Goal: Communication & Community: Answer question/provide support

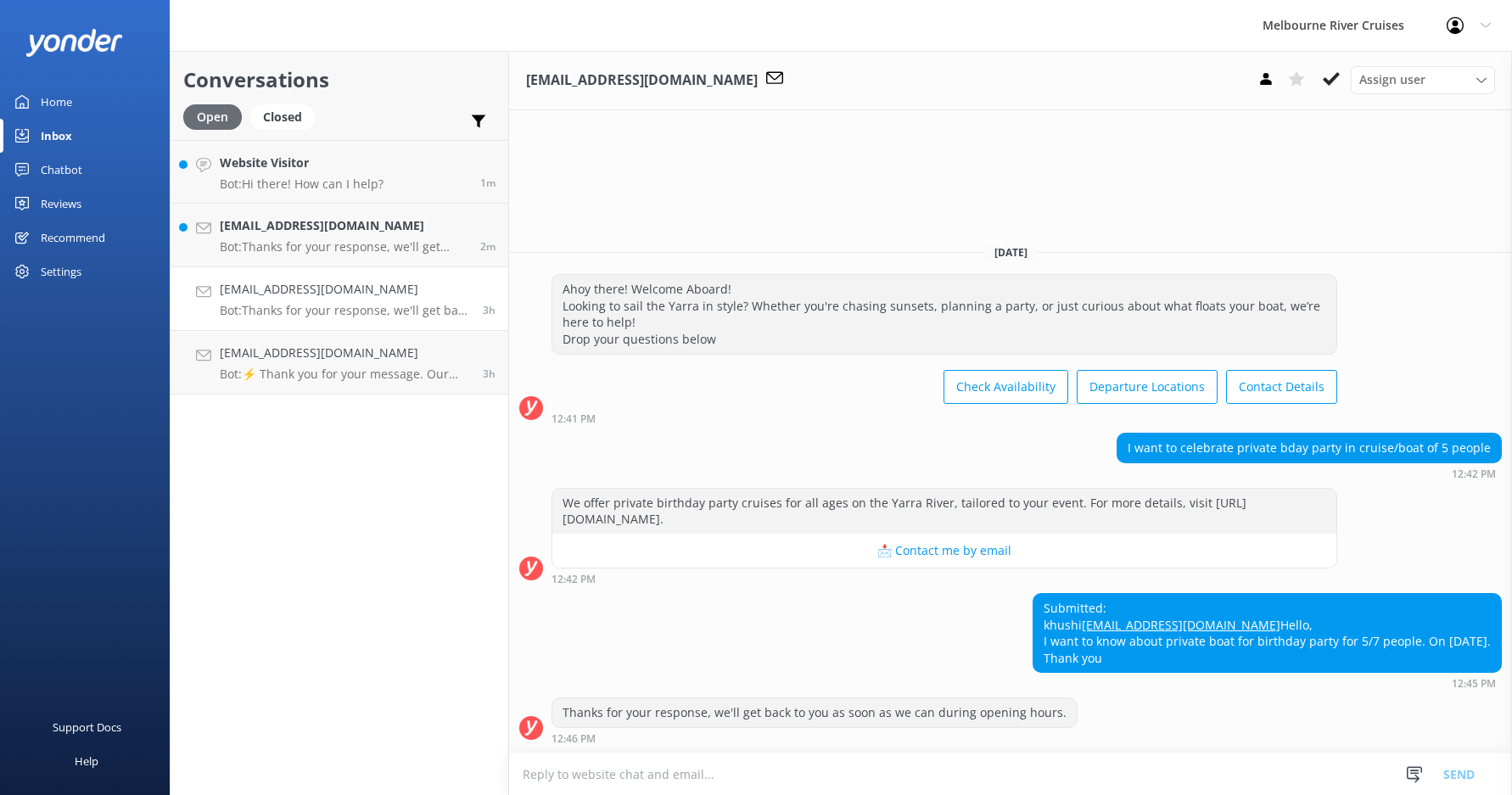
click at [219, 119] on div "Open" at bounding box center [213, 117] width 59 height 25
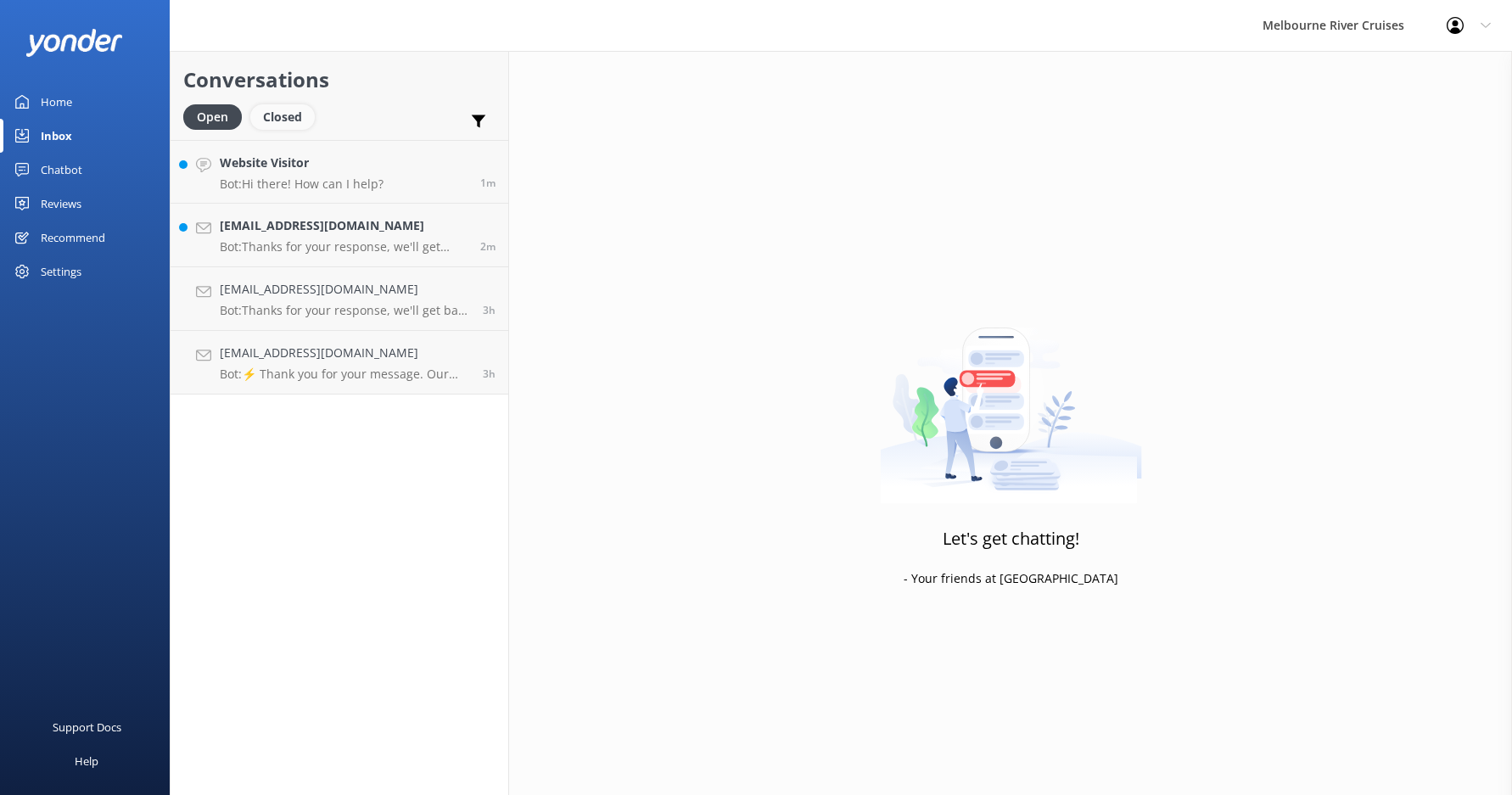
click at [282, 111] on div "Closed" at bounding box center [283, 117] width 65 height 25
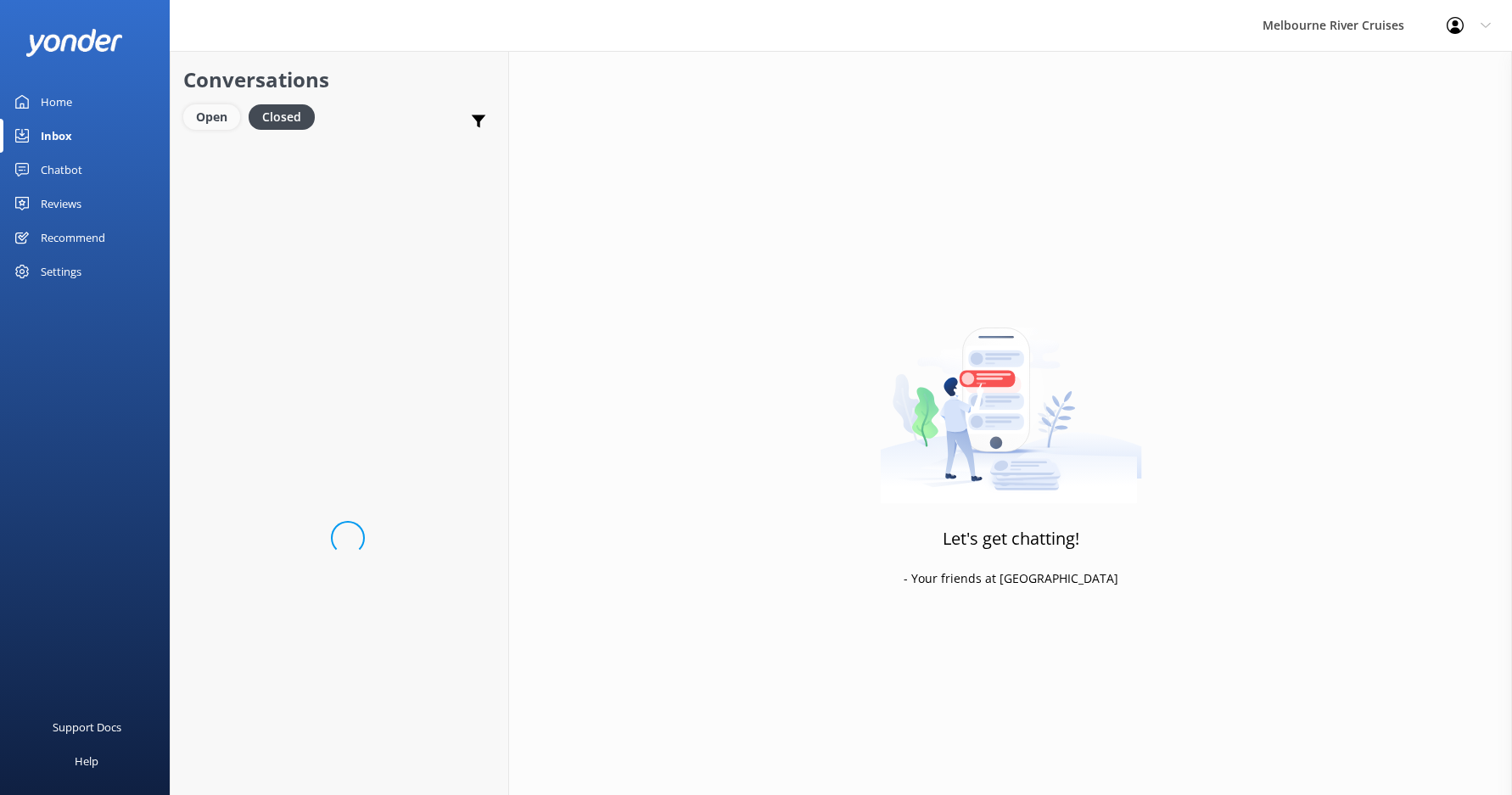
click at [217, 114] on div "Open" at bounding box center [212, 117] width 57 height 25
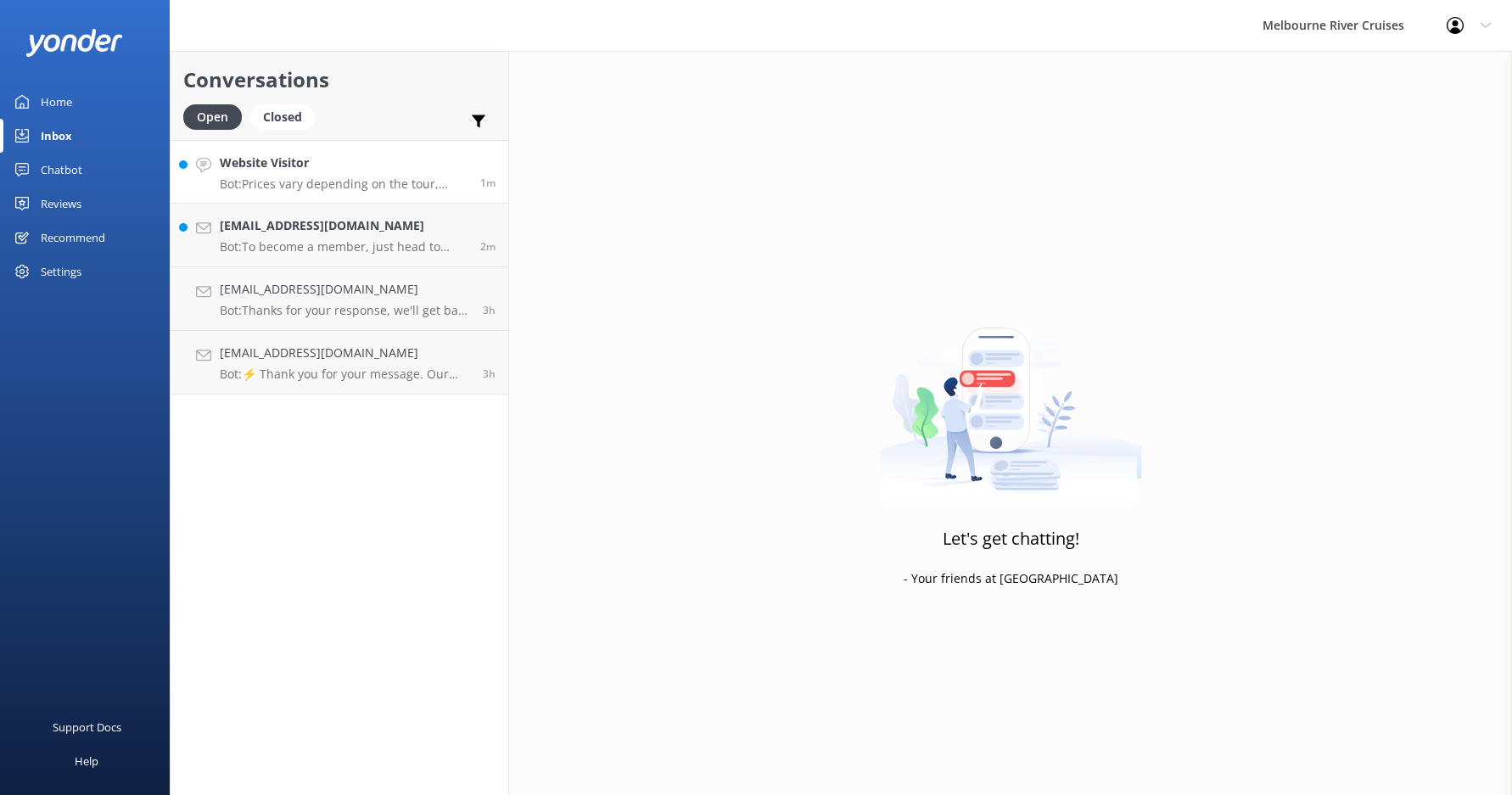
click at [264, 179] on p "Bot: Prices vary depending on the tour, season, group size, and fare type. For …" at bounding box center [343, 184] width 248 height 16
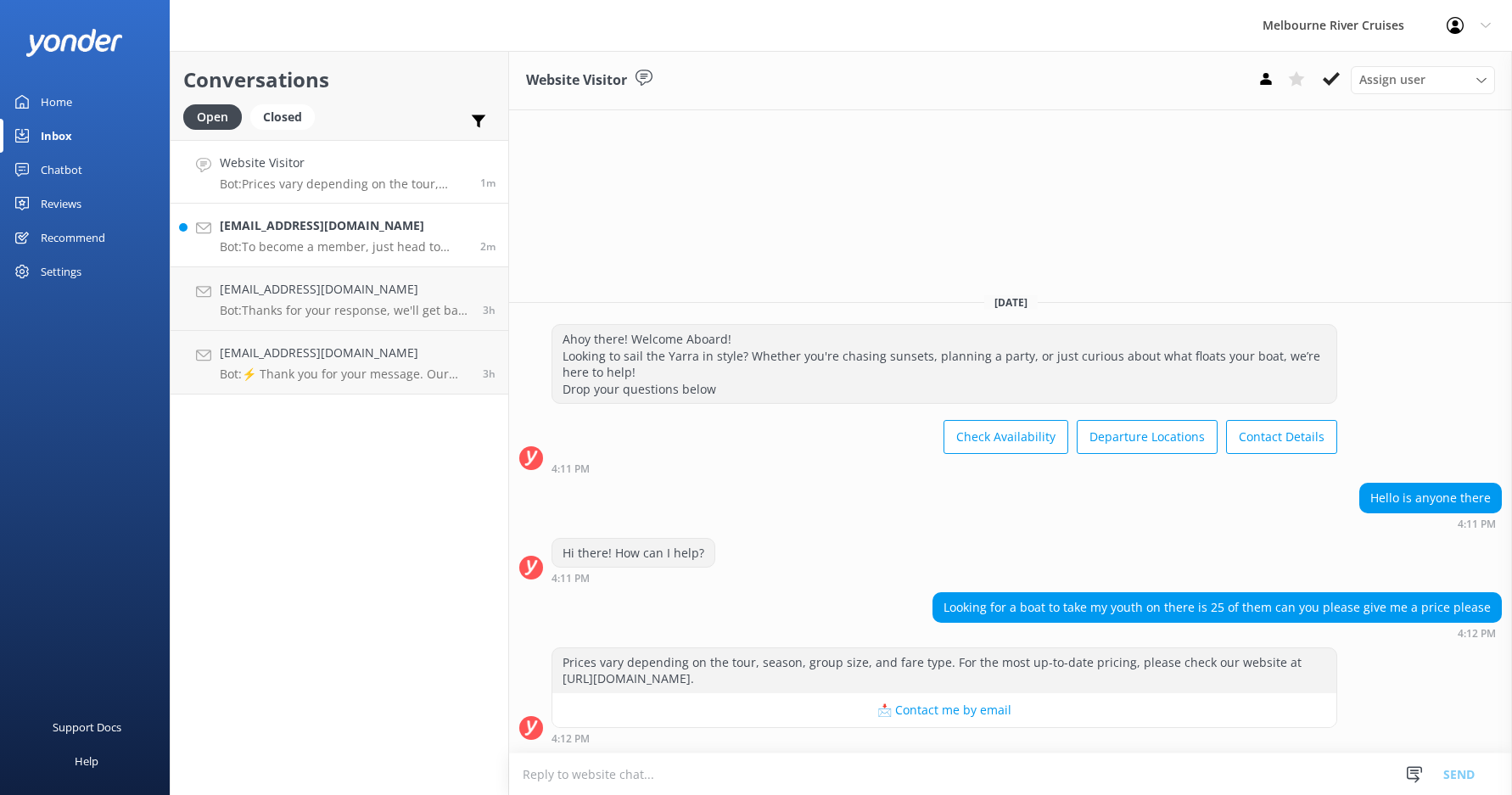
click at [321, 230] on h4 "[EMAIL_ADDRESS][DOMAIN_NAME]" at bounding box center [343, 226] width 248 height 19
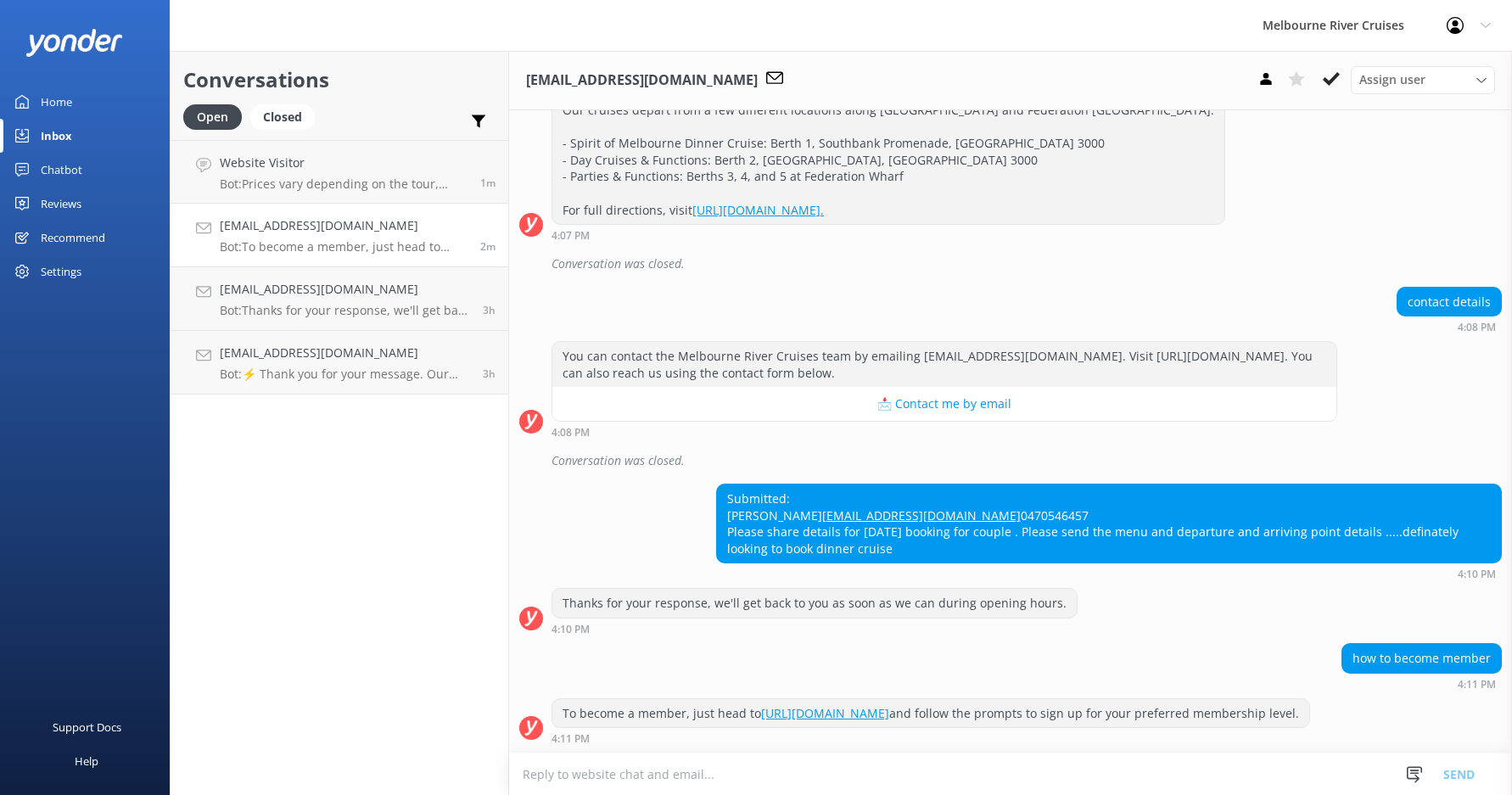
scroll to position [323, 0]
click at [314, 291] on h4 "[EMAIL_ADDRESS][DOMAIN_NAME]" at bounding box center [345, 289] width 251 height 19
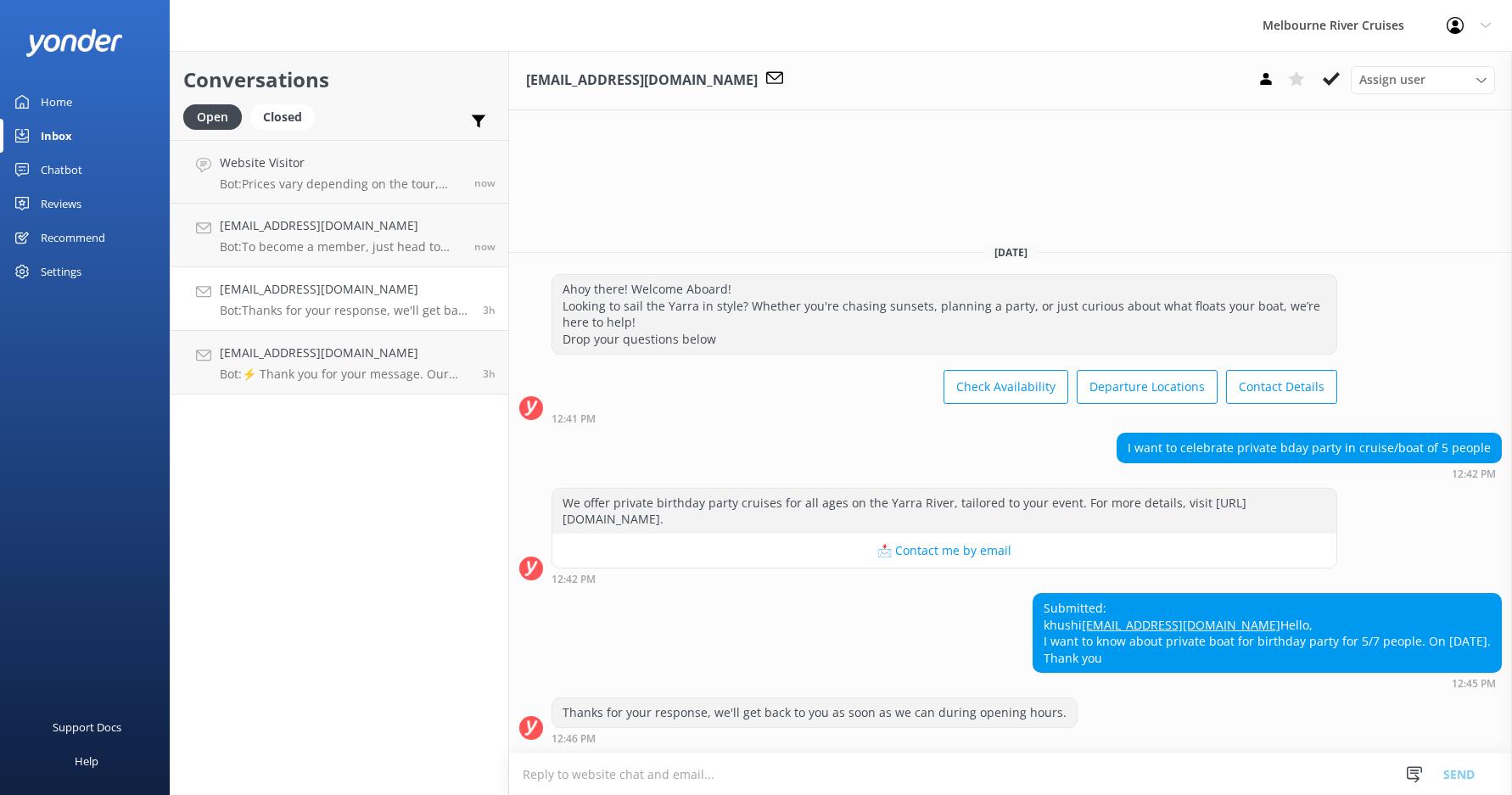
click at [866, 614] on div "Submitted: khushi [EMAIL_ADDRESS][DOMAIN_NAME] Hello, I want to know about priv…" at bounding box center [1010, 641] width 1003 height 96
drag, startPoint x: 745, startPoint y: 389, endPoint x: 611, endPoint y: 359, distance: 137.3
click at [744, 412] on div "12:41 PM" at bounding box center [944, 418] width 786 height 12
click at [278, 188] on p "Bot: Prices vary depending on the tour, season, group size, and fare type. For …" at bounding box center [340, 184] width 242 height 16
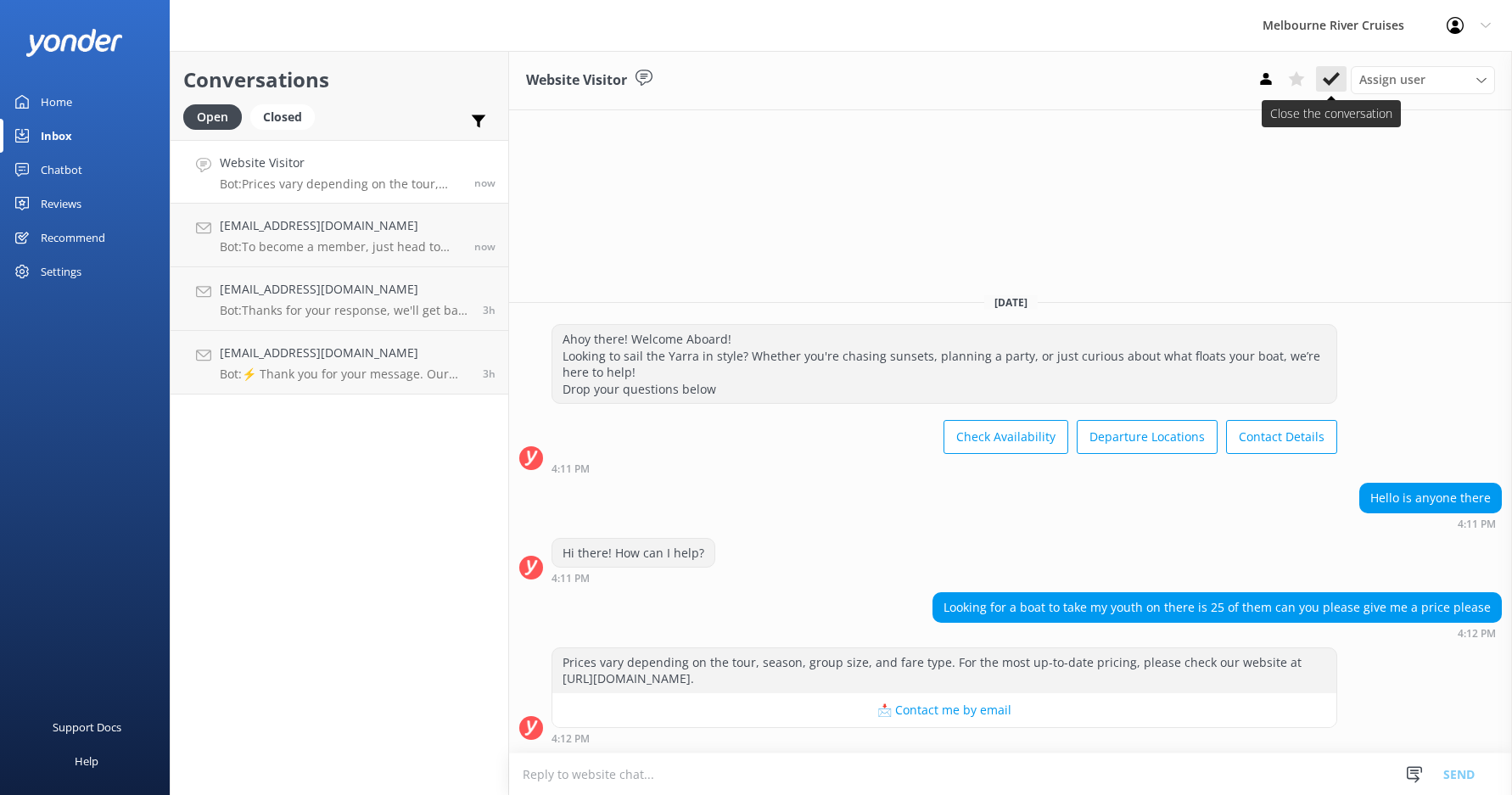
click at [1321, 78] on button at bounding box center [1331, 79] width 30 height 25
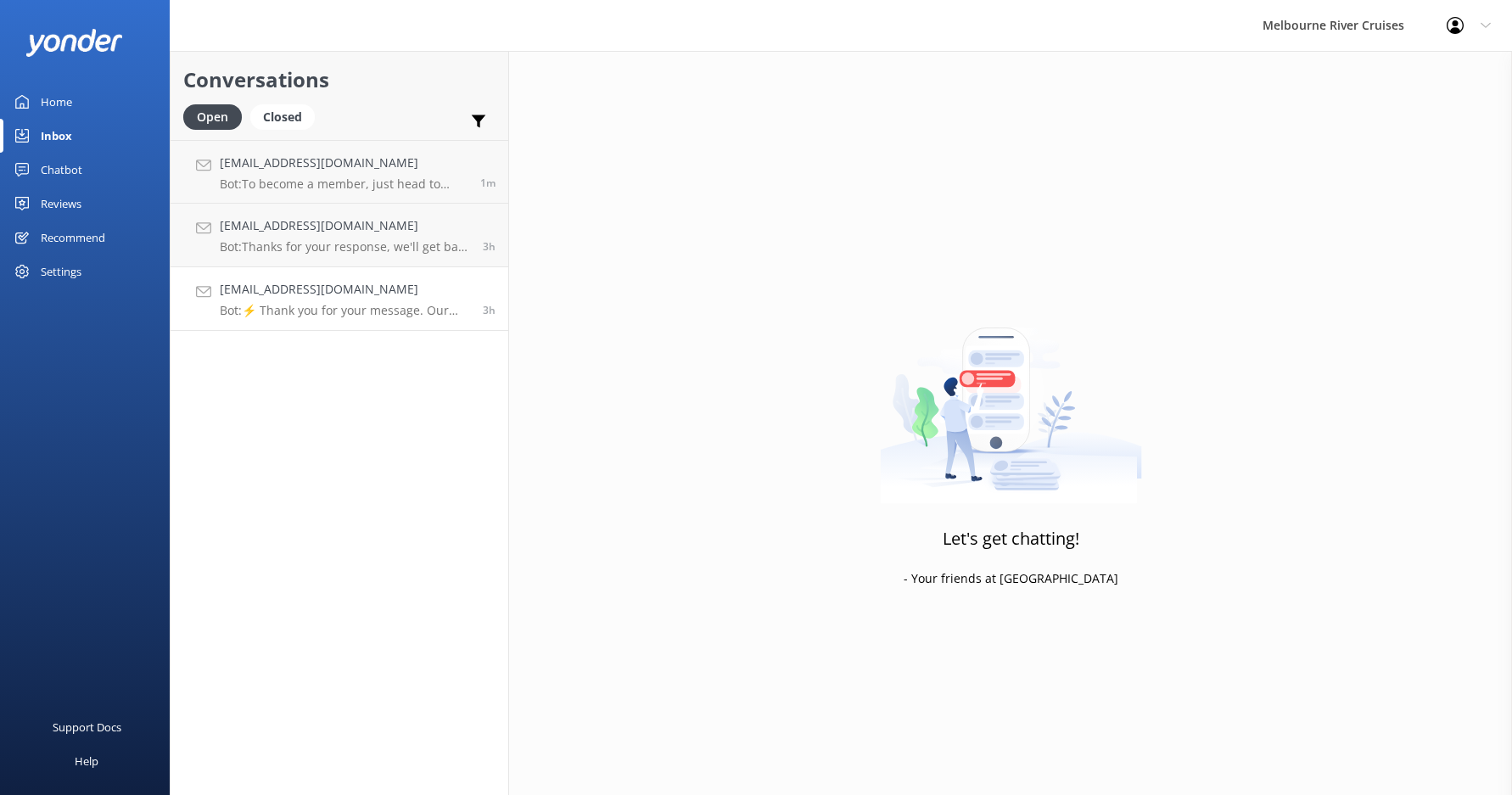
click at [387, 282] on h4 "[EMAIL_ADDRESS][DOMAIN_NAME]" at bounding box center [345, 289] width 251 height 19
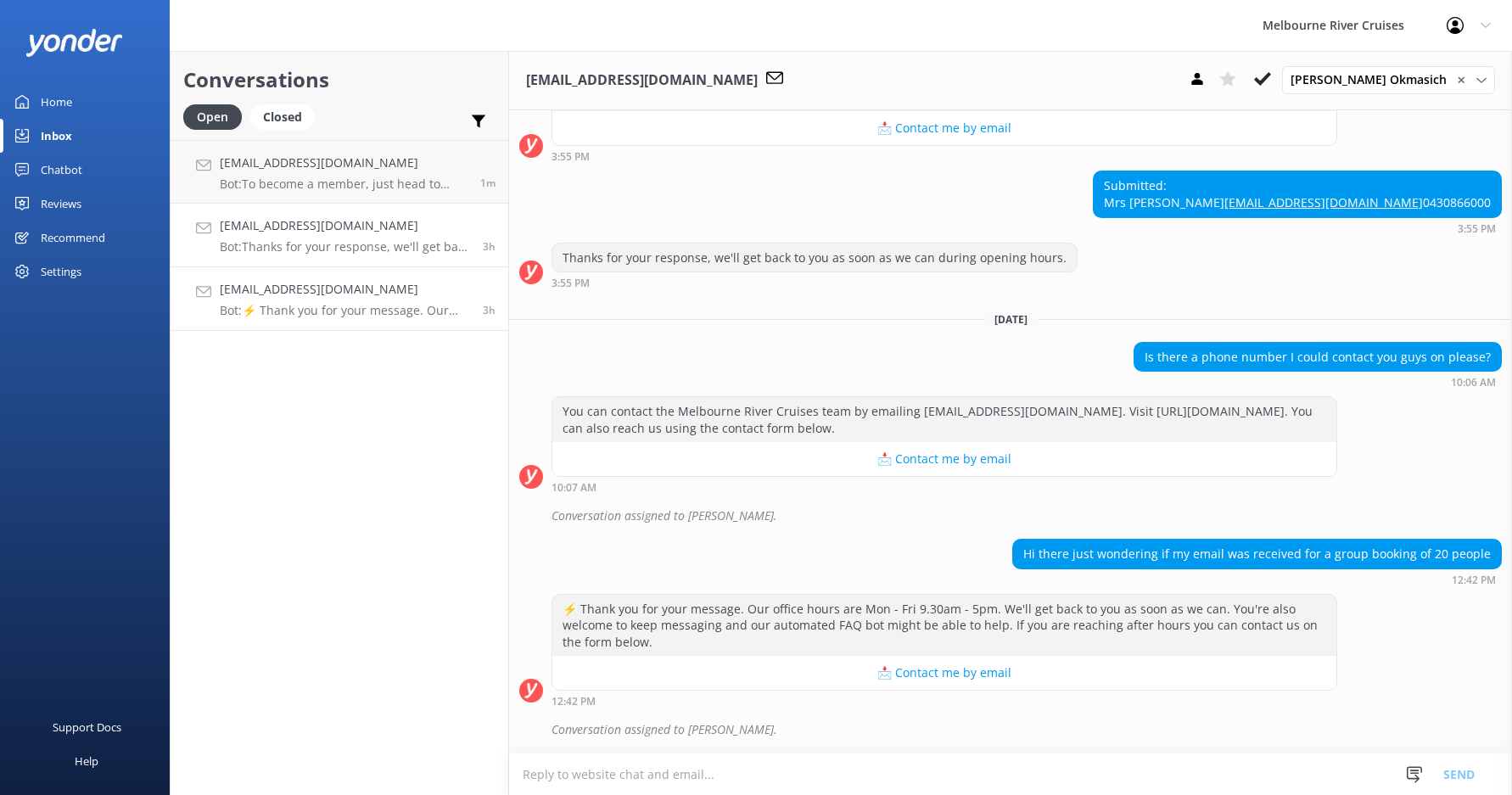
scroll to position [1020, 0]
click at [395, 255] on link "[EMAIL_ADDRESS][DOMAIN_NAME] Bot: Thanks for your response, we'll get back to y…" at bounding box center [339, 236] width 338 height 64
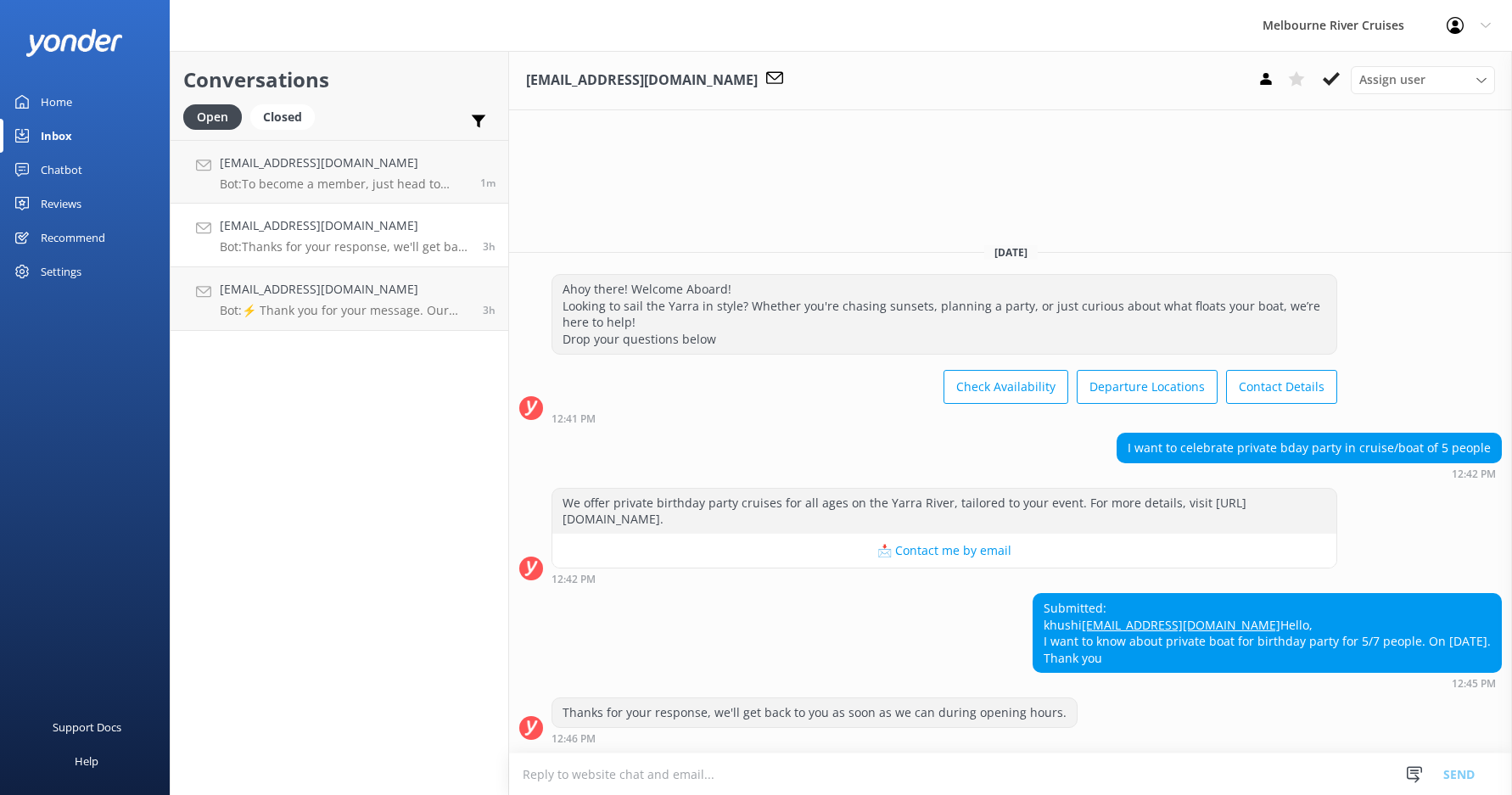
click at [378, 235] on h4 "[EMAIL_ADDRESS][DOMAIN_NAME]" at bounding box center [345, 226] width 251 height 19
click at [390, 171] on h4 "[EMAIL_ADDRESS][DOMAIN_NAME]" at bounding box center [343, 163] width 248 height 19
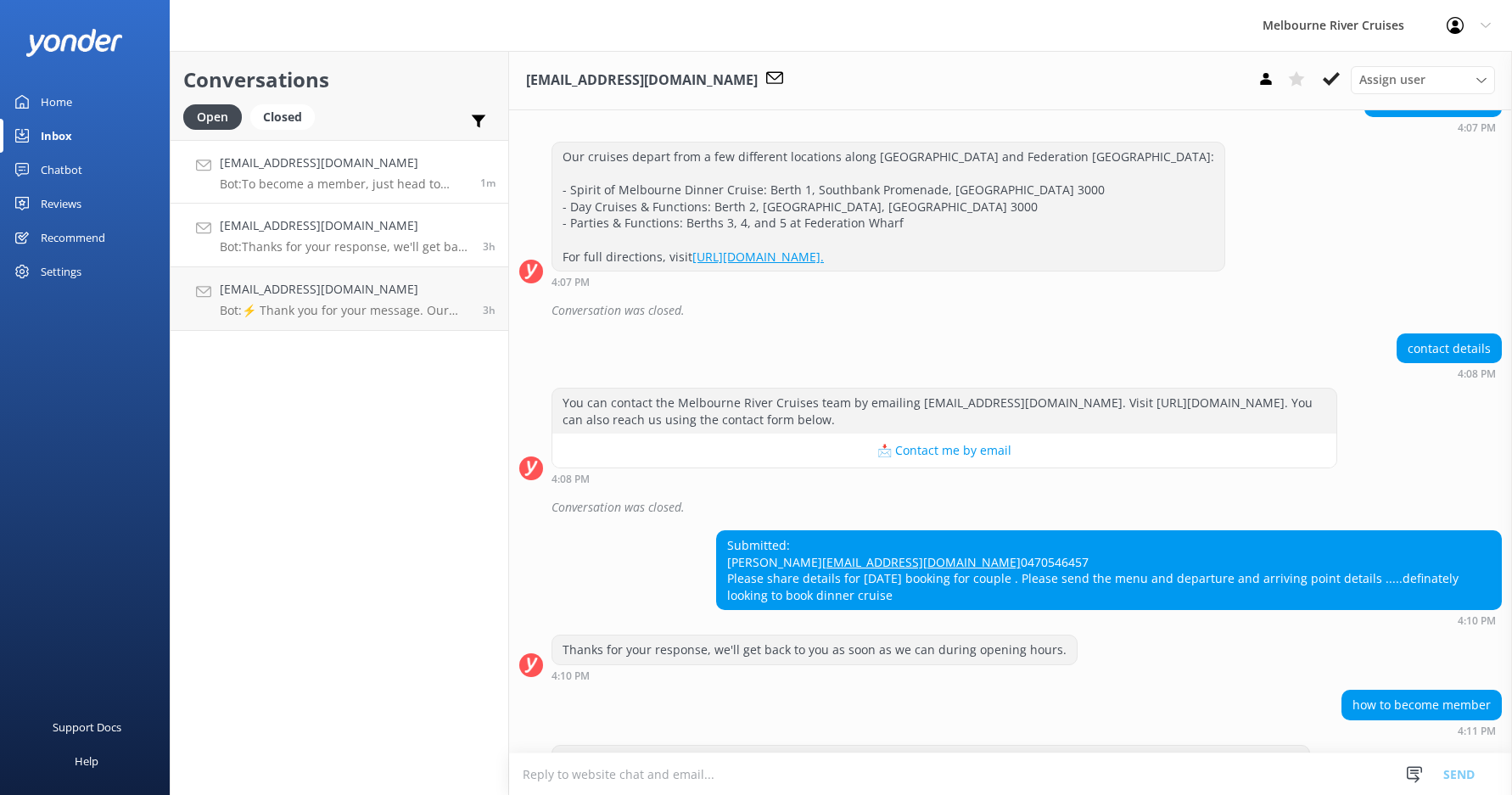
scroll to position [323, 0]
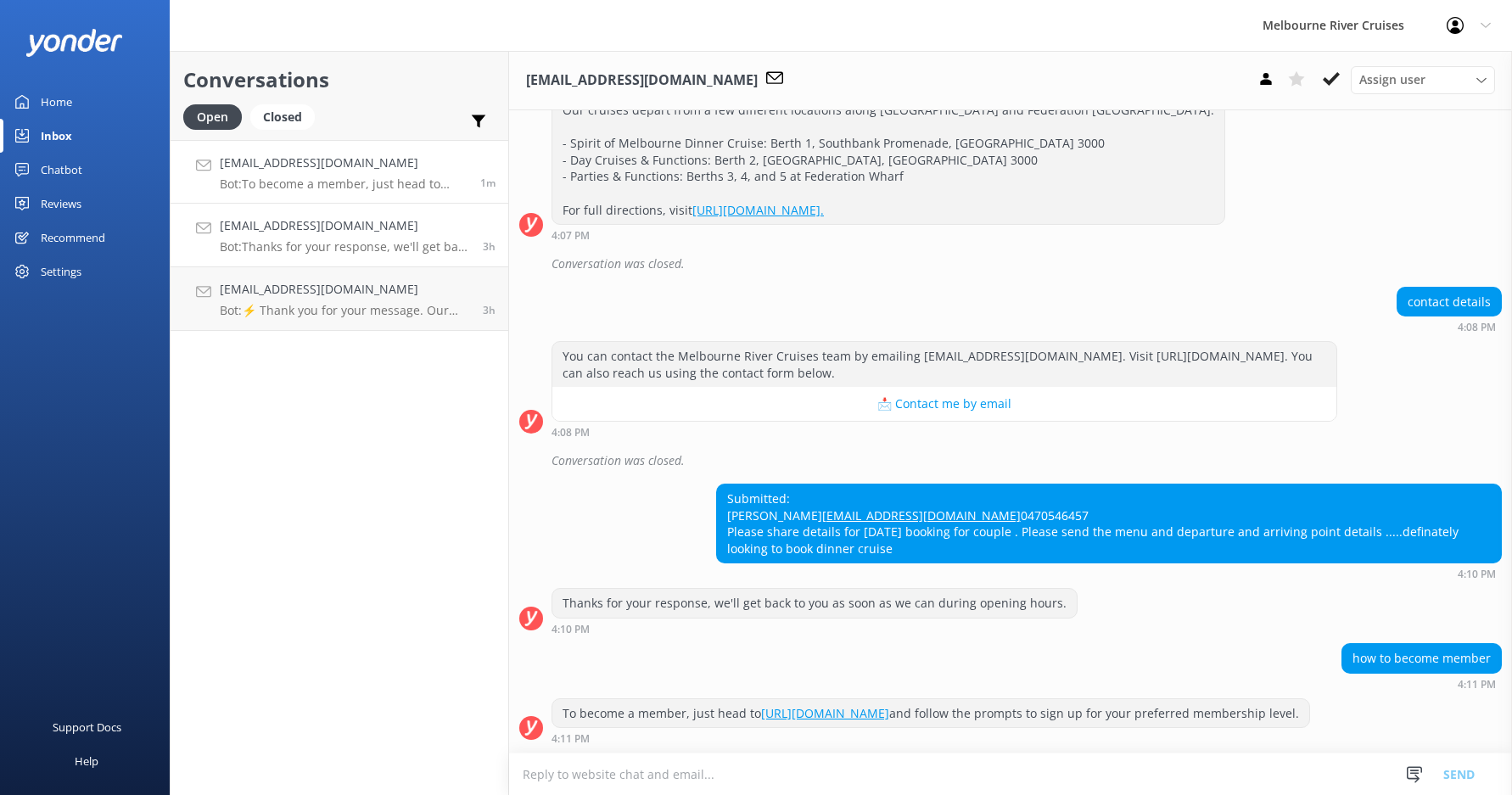
click at [389, 246] on p "Bot: Thanks for your response, we'll get back to you as soon as we can during o…" at bounding box center [345, 247] width 251 height 16
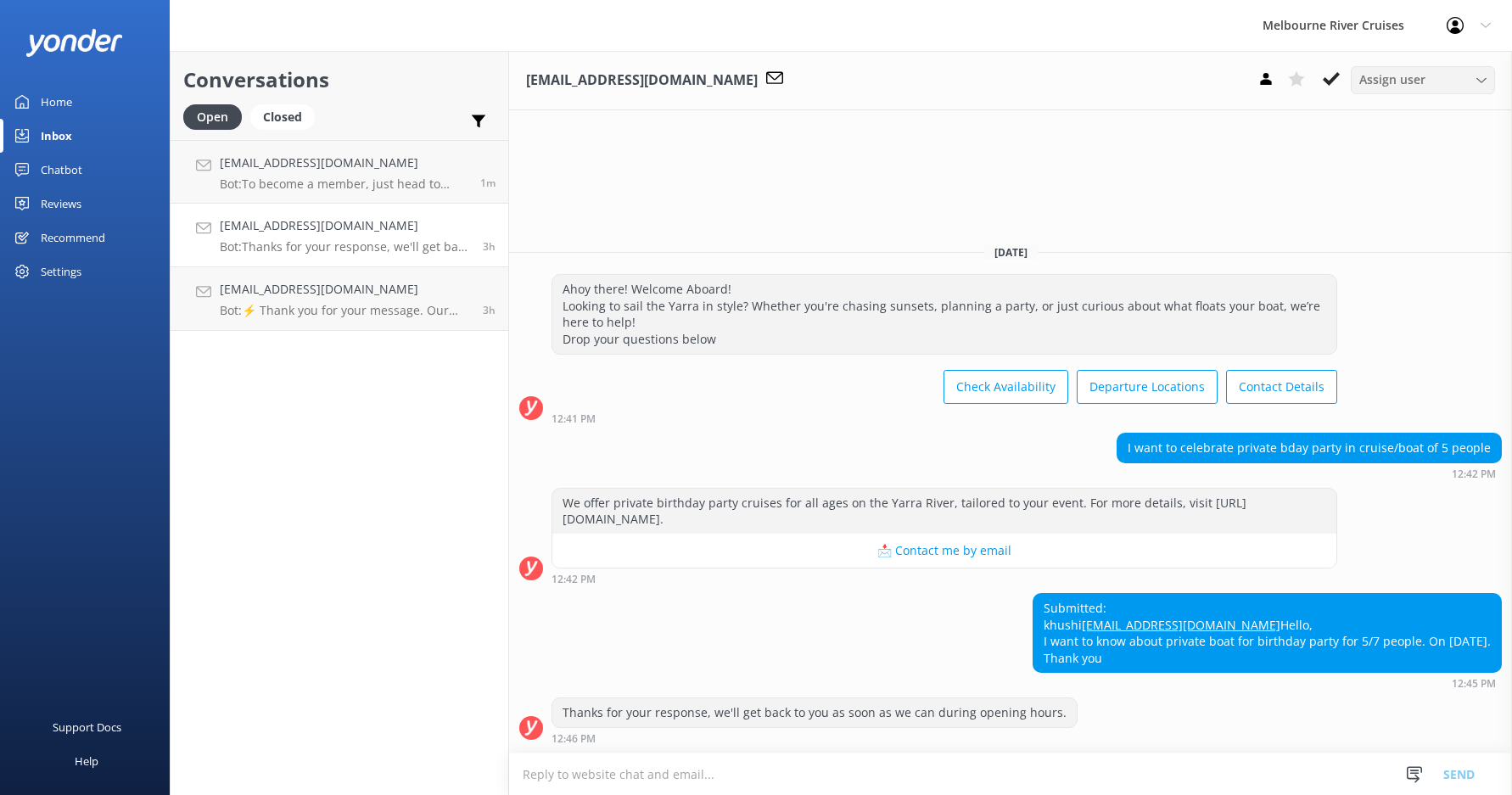
click at [1369, 86] on span "Assign user" at bounding box center [1392, 80] width 67 height 19
click at [1400, 318] on link "[PERSON_NAME]" at bounding box center [1427, 321] width 151 height 34
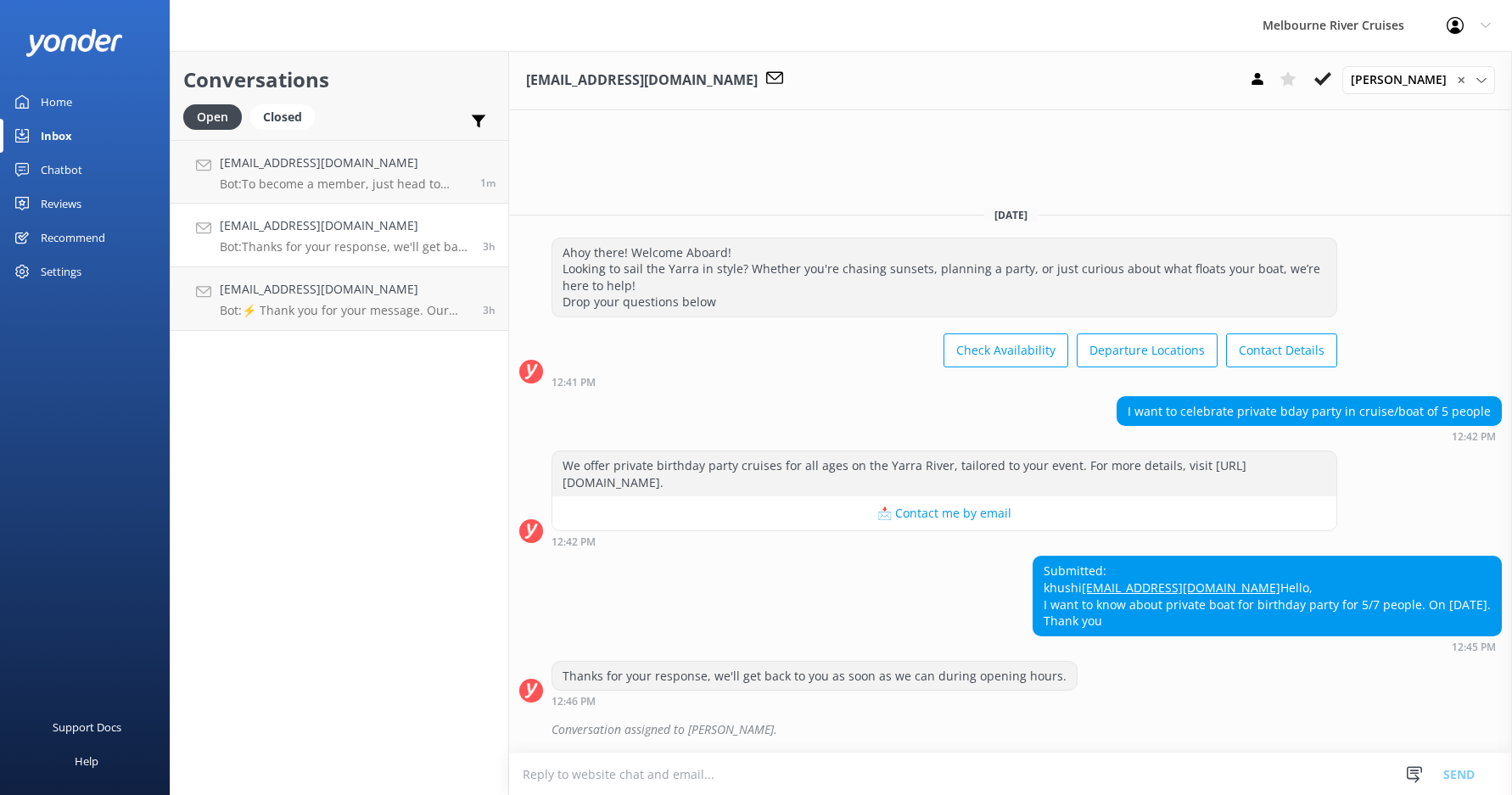
click at [349, 233] on h4 "[EMAIL_ADDRESS][DOMAIN_NAME]" at bounding box center [345, 226] width 251 height 19
click at [373, 194] on link "[EMAIL_ADDRESS][DOMAIN_NAME] Bot: To become a member, just head to [URL][DOMAIN…" at bounding box center [339, 172] width 338 height 64
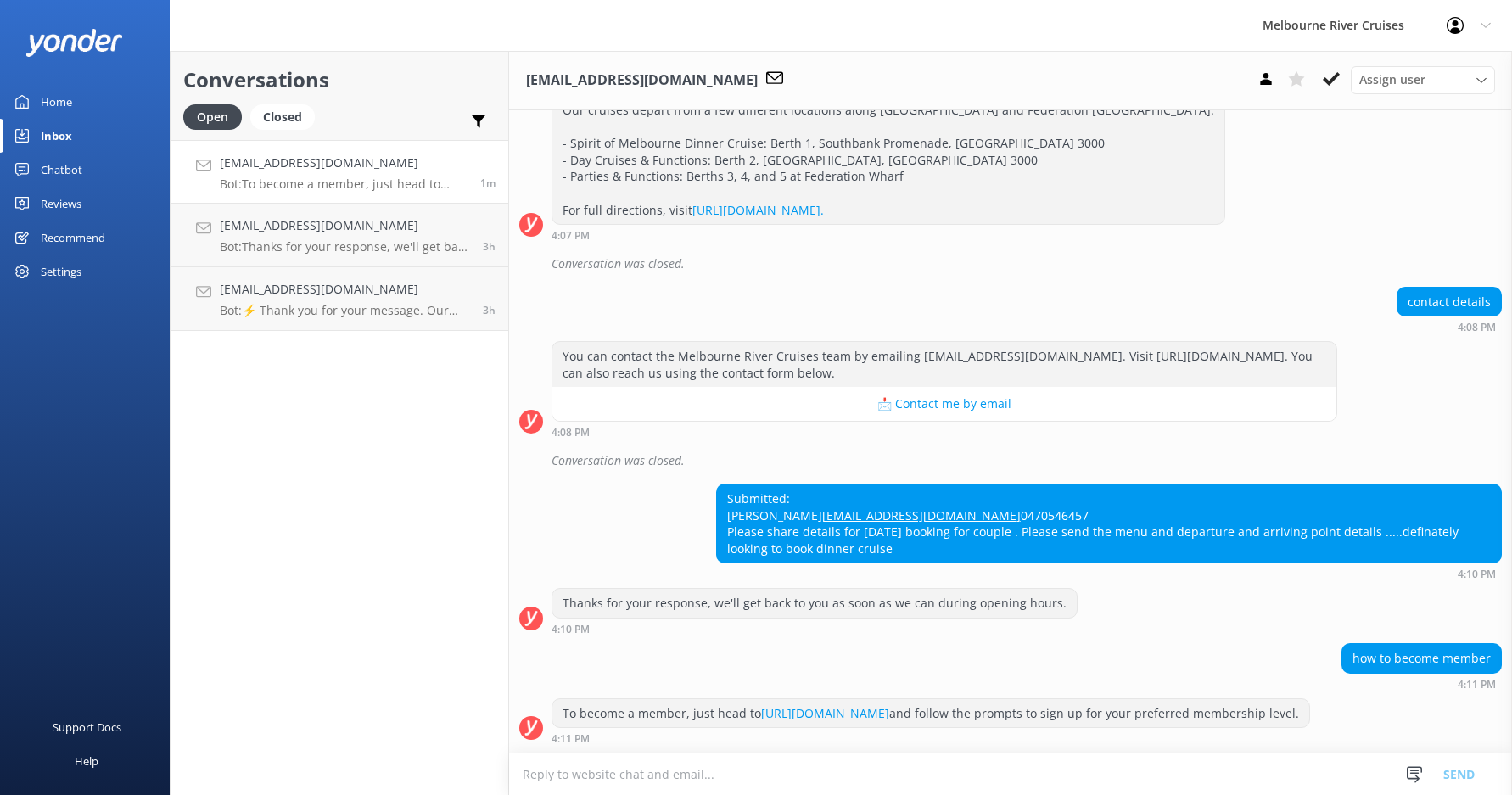
scroll to position [323, 0]
click at [388, 226] on h4 "[EMAIL_ADDRESS][DOMAIN_NAME]" at bounding box center [345, 226] width 251 height 19
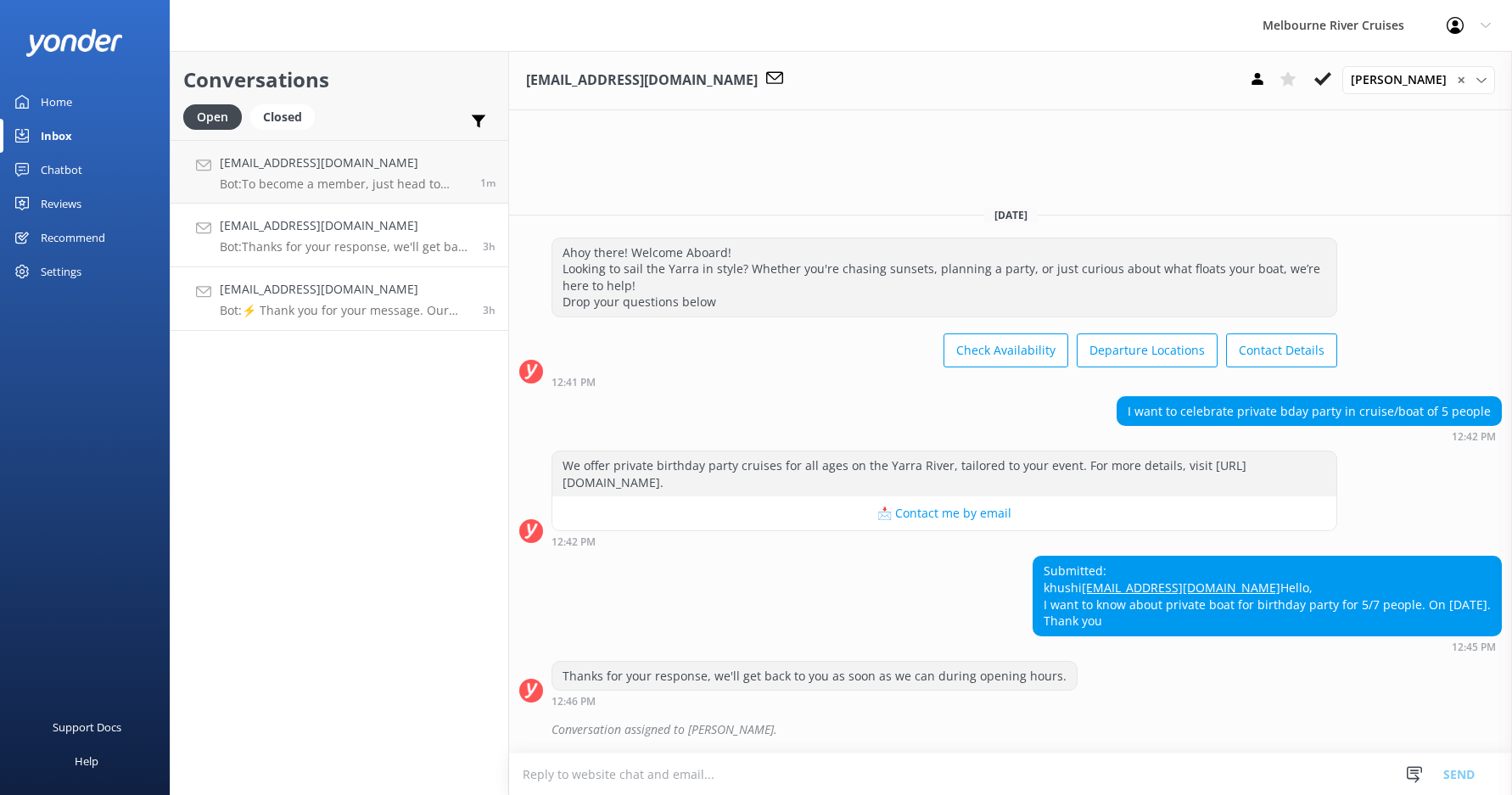
click at [391, 282] on h4 "[EMAIL_ADDRESS][DOMAIN_NAME]" at bounding box center [345, 289] width 251 height 19
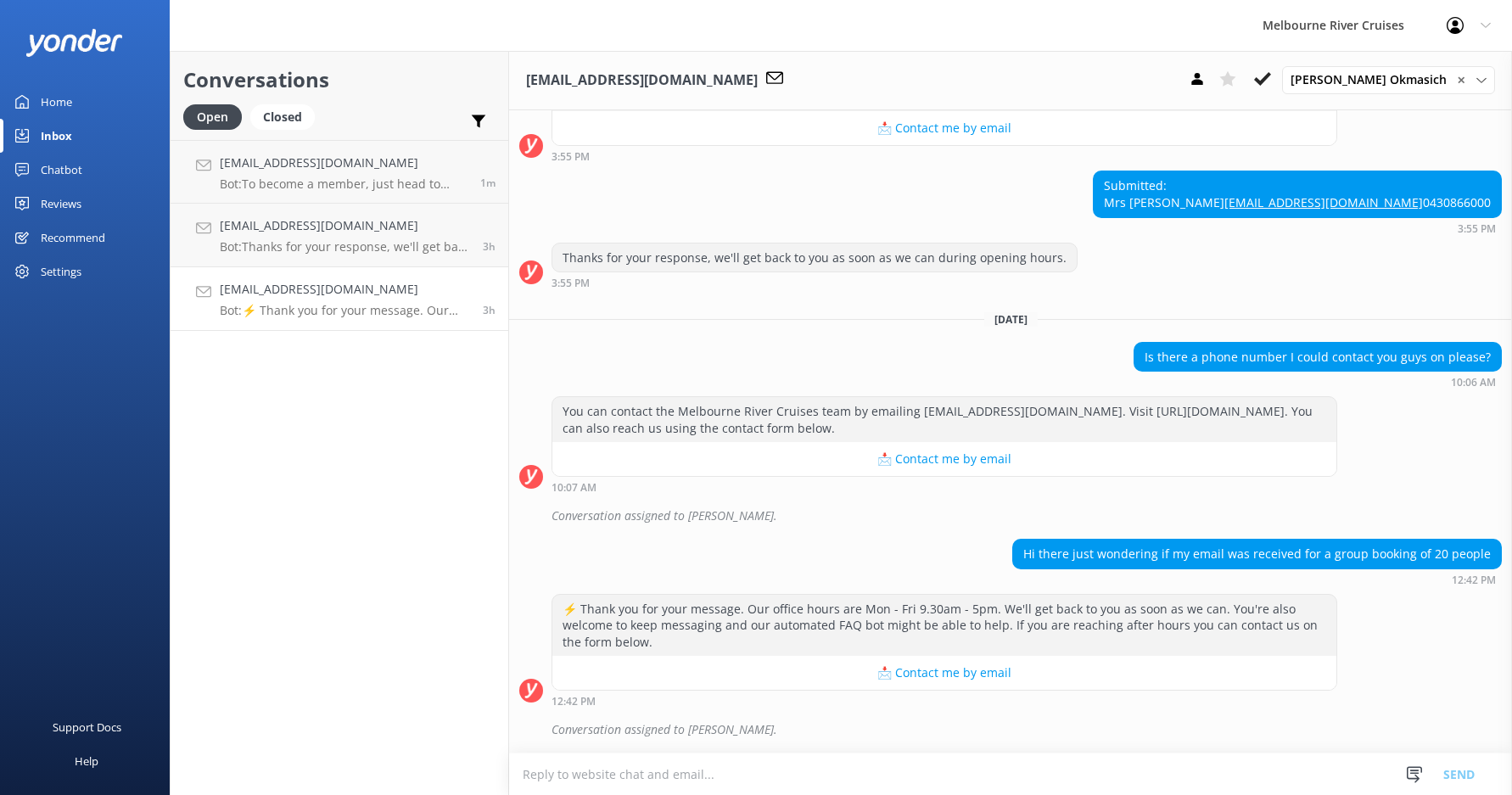
scroll to position [1020, 0]
click at [400, 232] on h4 "[EMAIL_ADDRESS][DOMAIN_NAME]" at bounding box center [345, 226] width 251 height 19
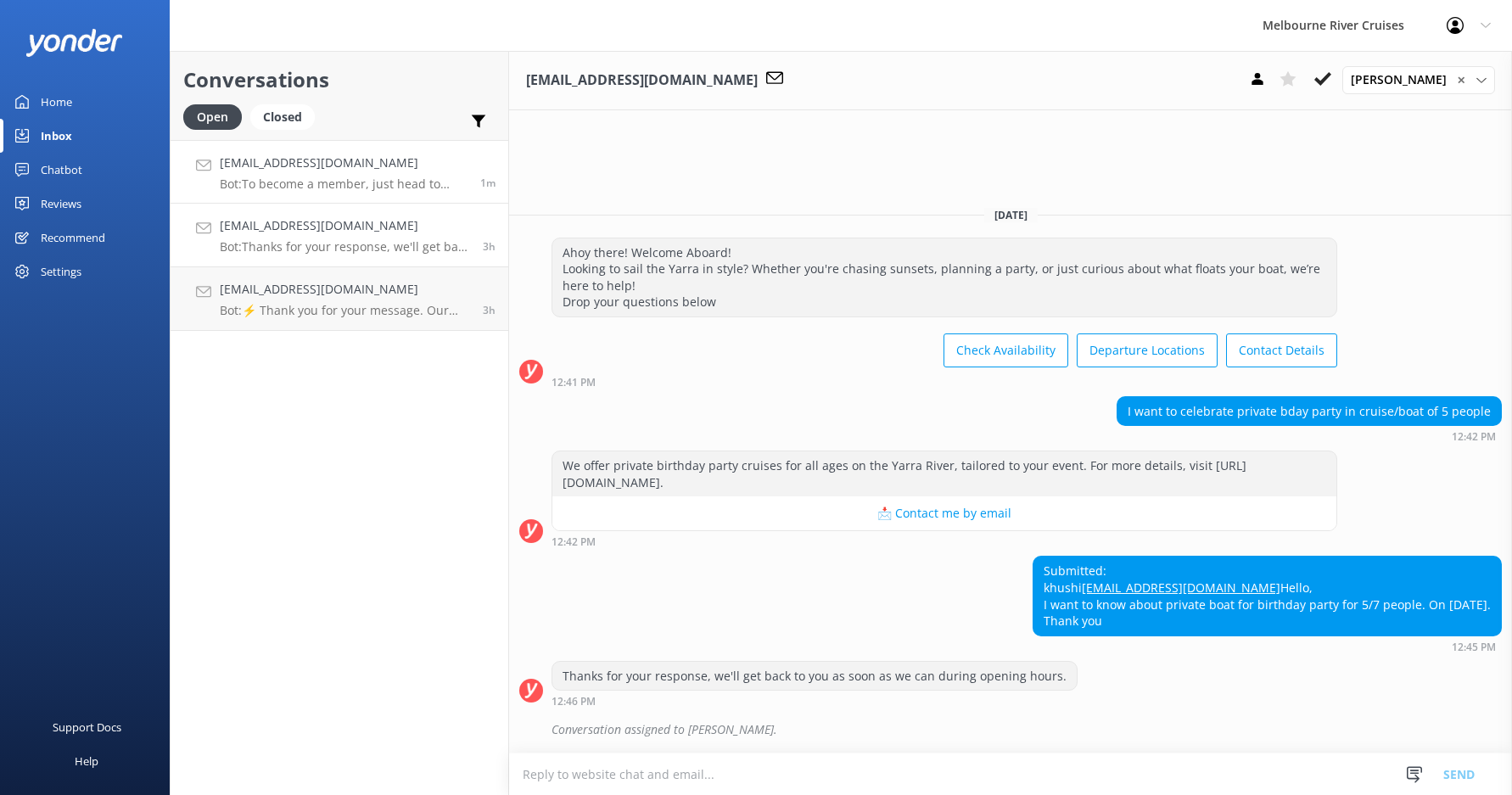
click at [394, 194] on link "[EMAIL_ADDRESS][DOMAIN_NAME] Bot: To become a member, just head to [URL][DOMAIN…" at bounding box center [339, 172] width 338 height 64
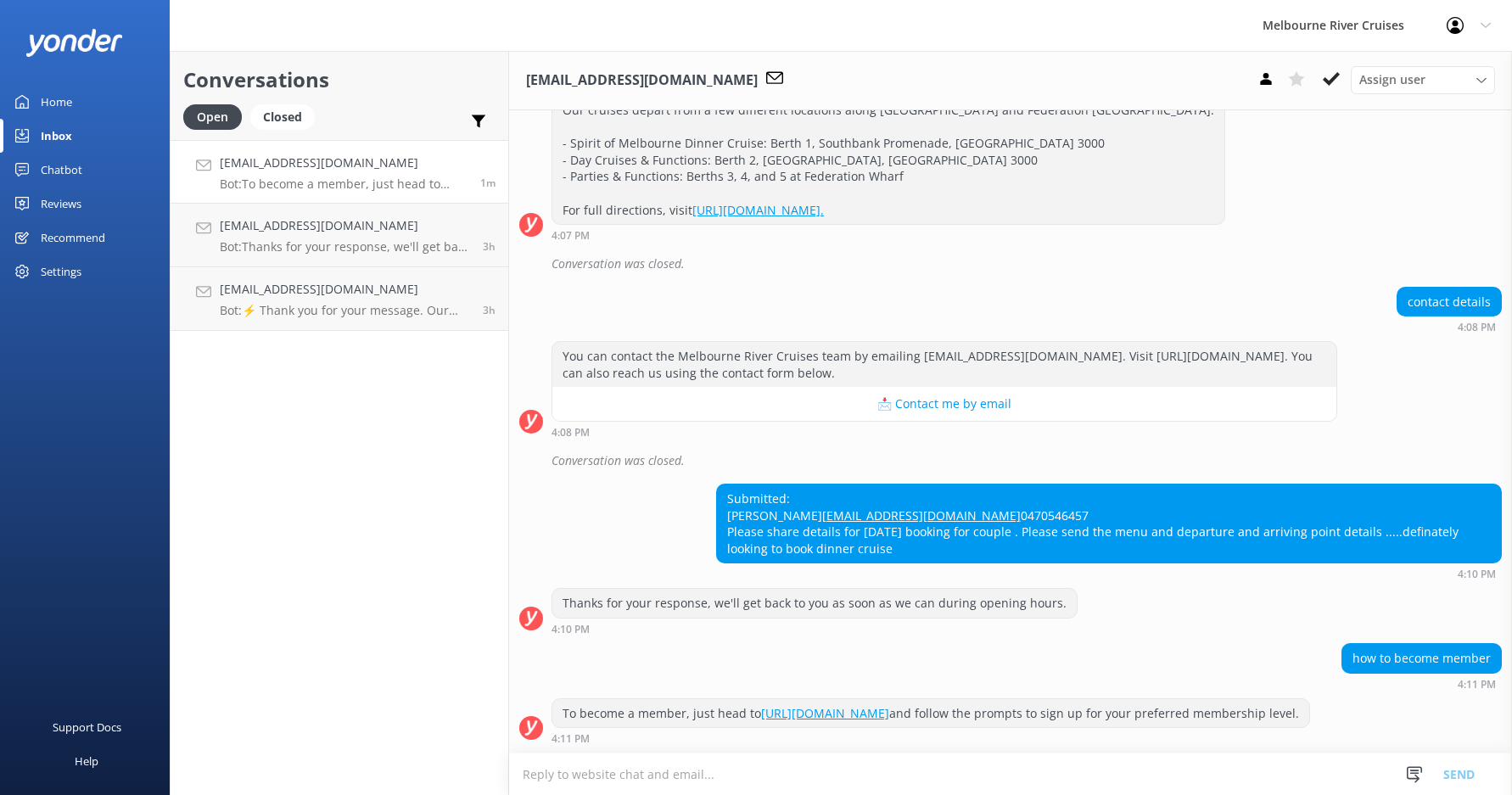
scroll to position [323, 0]
